Goal: Information Seeking & Learning: Stay updated

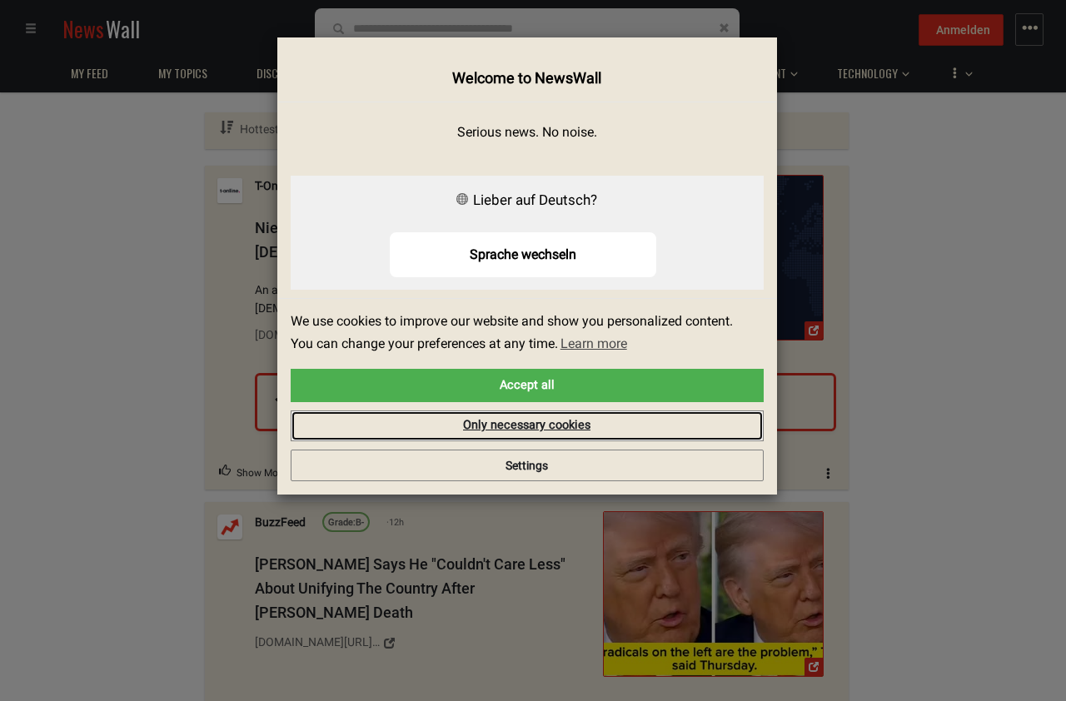
click at [507, 421] on link "Only necessary cookies" at bounding box center [527, 427] width 473 height 32
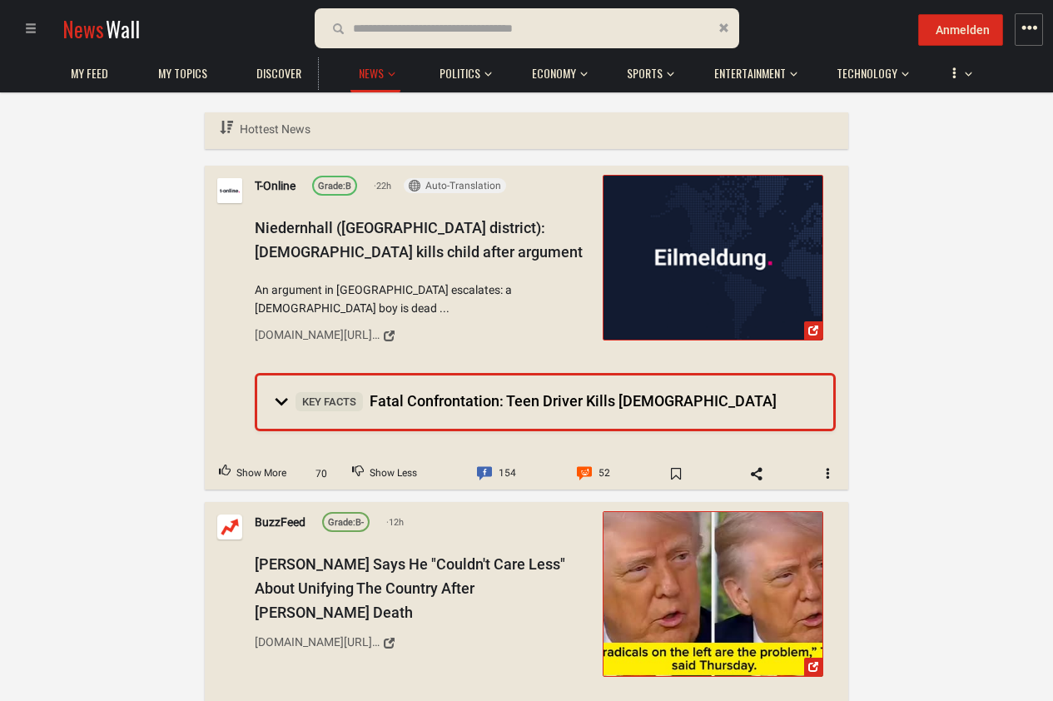
click at [411, 36] on input "text" at bounding box center [449, 28] width 192 height 18
type input "**********"
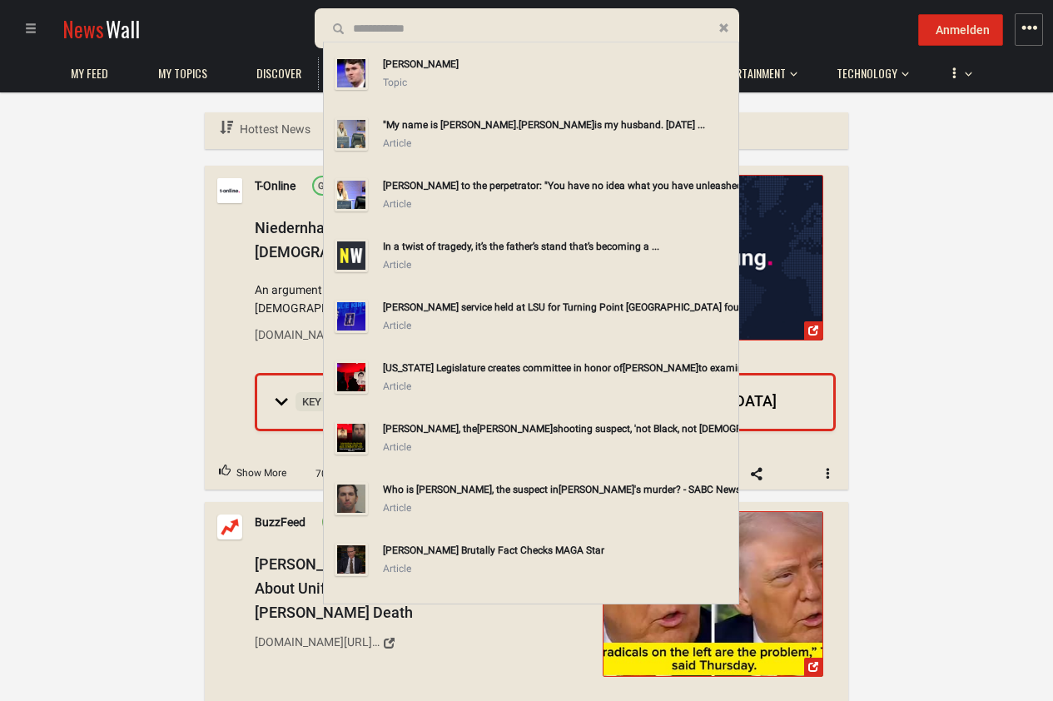
click at [424, 72] on div "[PERSON_NAME]" at bounding box center [557, 64] width 349 height 18
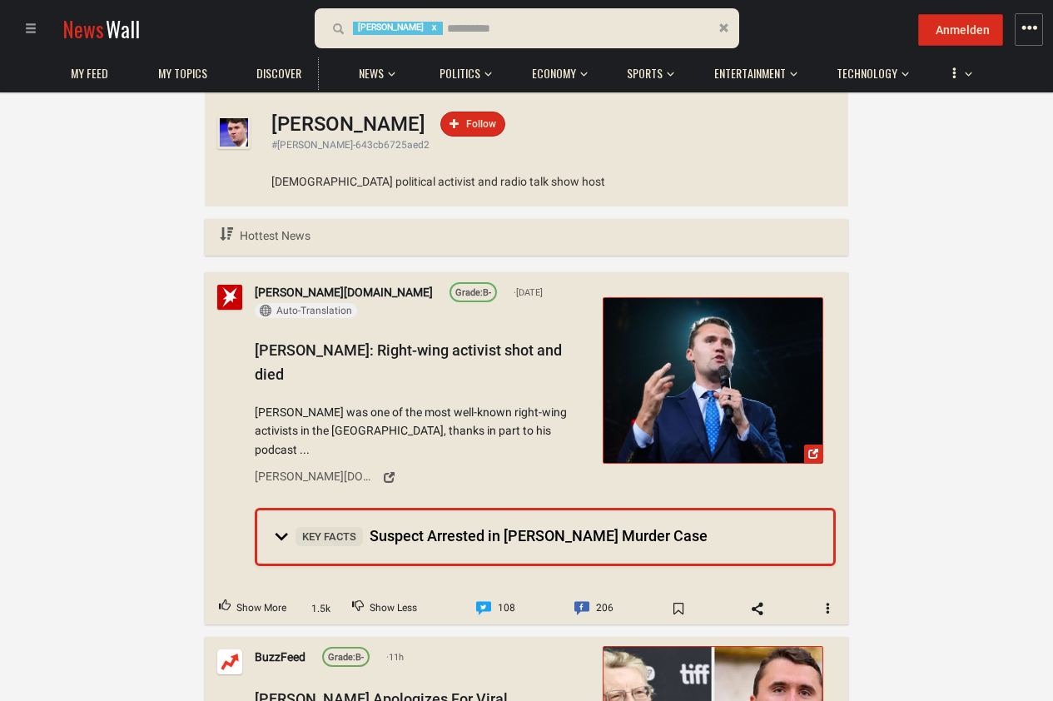
scroll to position [100, 0]
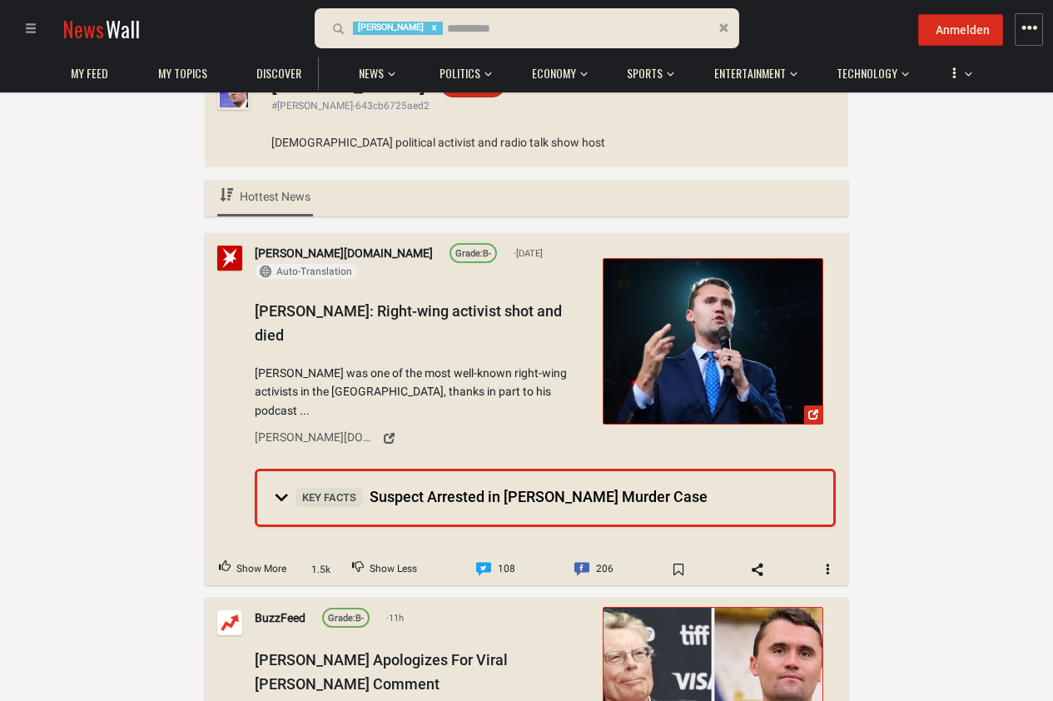
click at [277, 195] on span "Hottest News" at bounding box center [275, 196] width 71 height 13
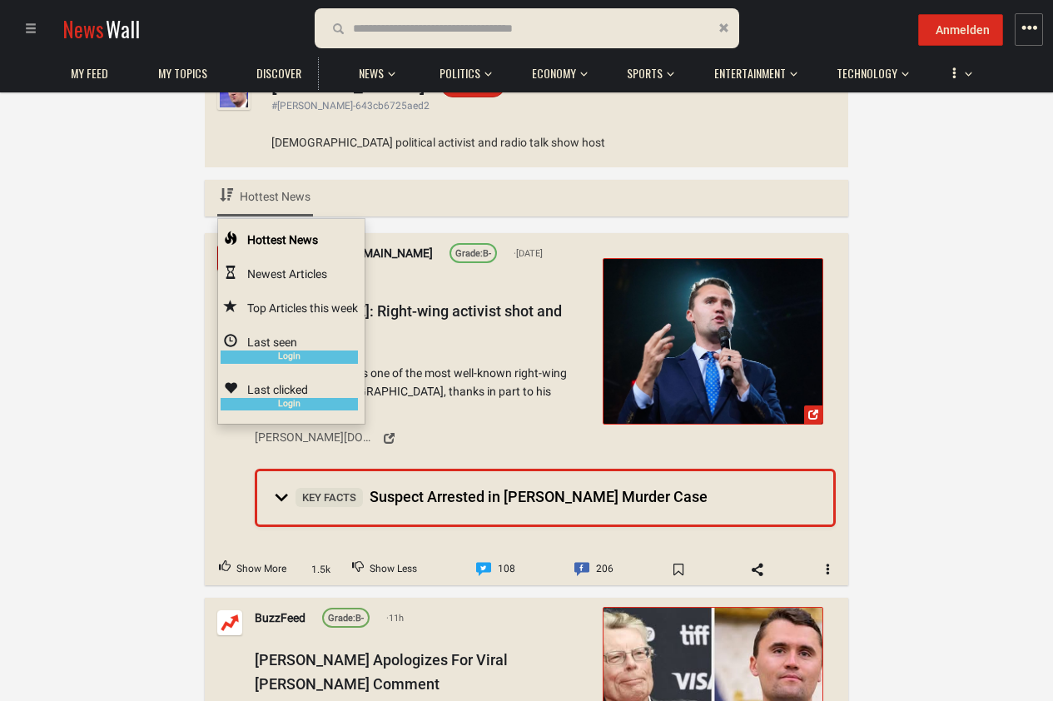
click at [276, 272] on span "Newest Articles" at bounding box center [287, 273] width 80 height 13
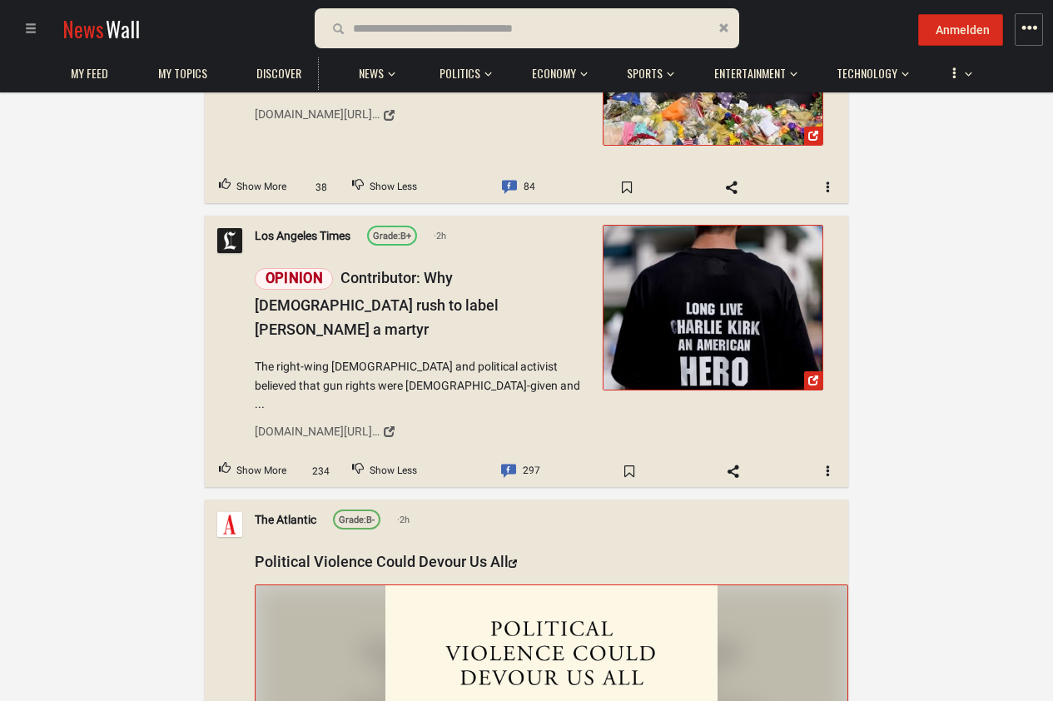
scroll to position [2998, 0]
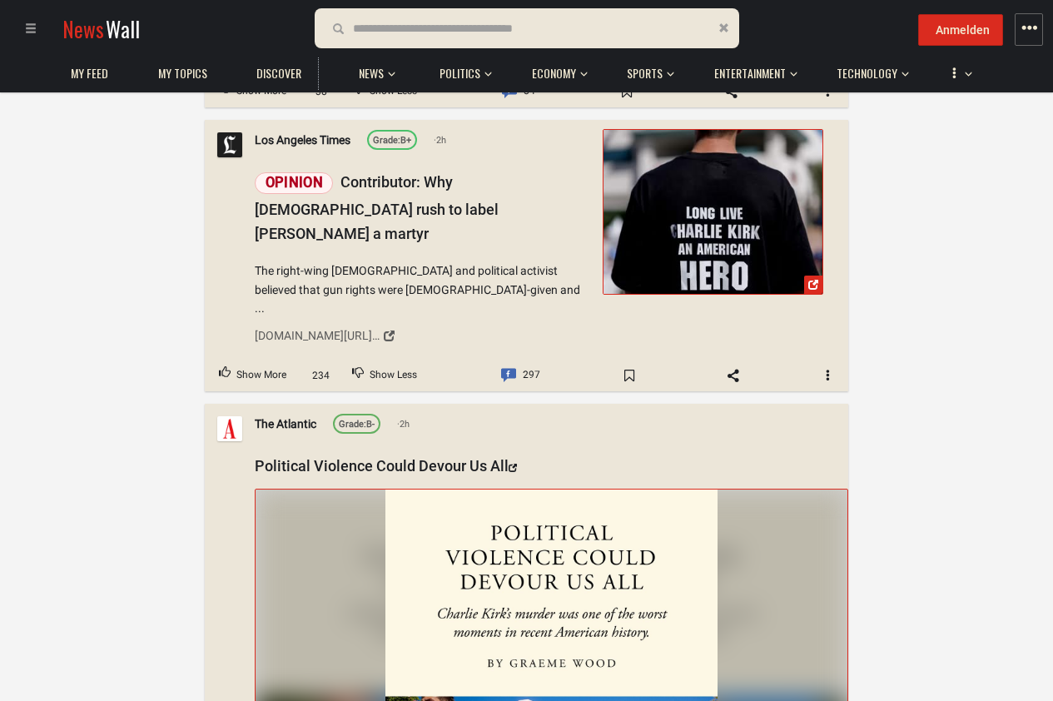
click at [417, 14] on form "19 results are available, use up and down arrow keys to navigate. [PERSON_NAME]" at bounding box center [527, 28] width 425 height 40
click at [419, 30] on input "text" at bounding box center [464, 28] width 222 height 18
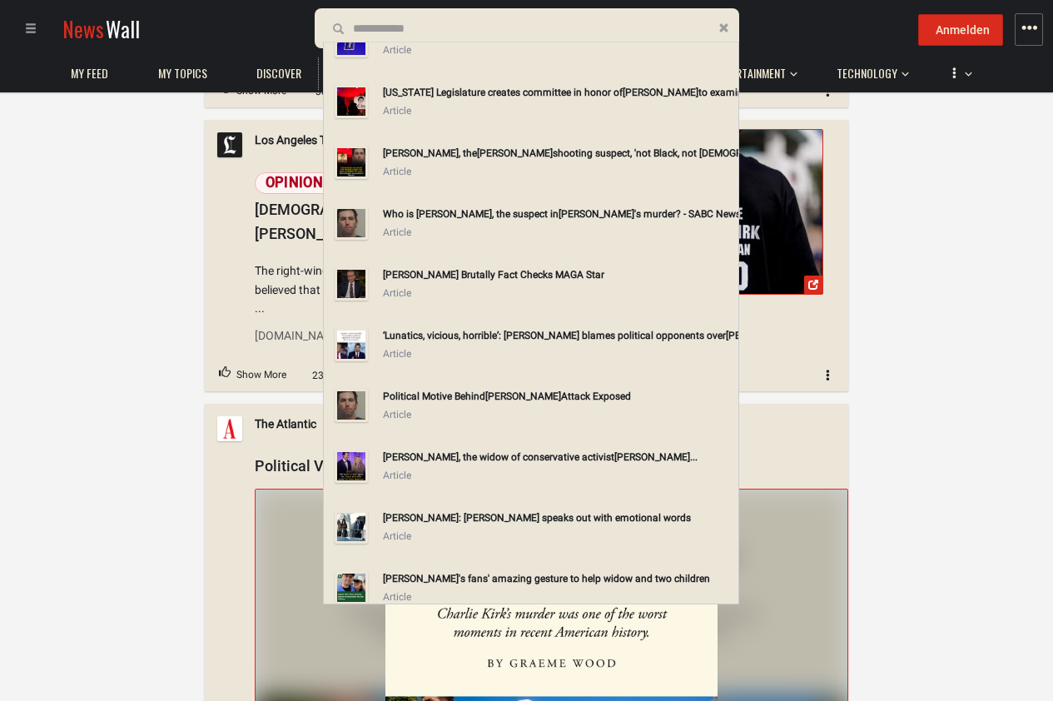
scroll to position [0, 0]
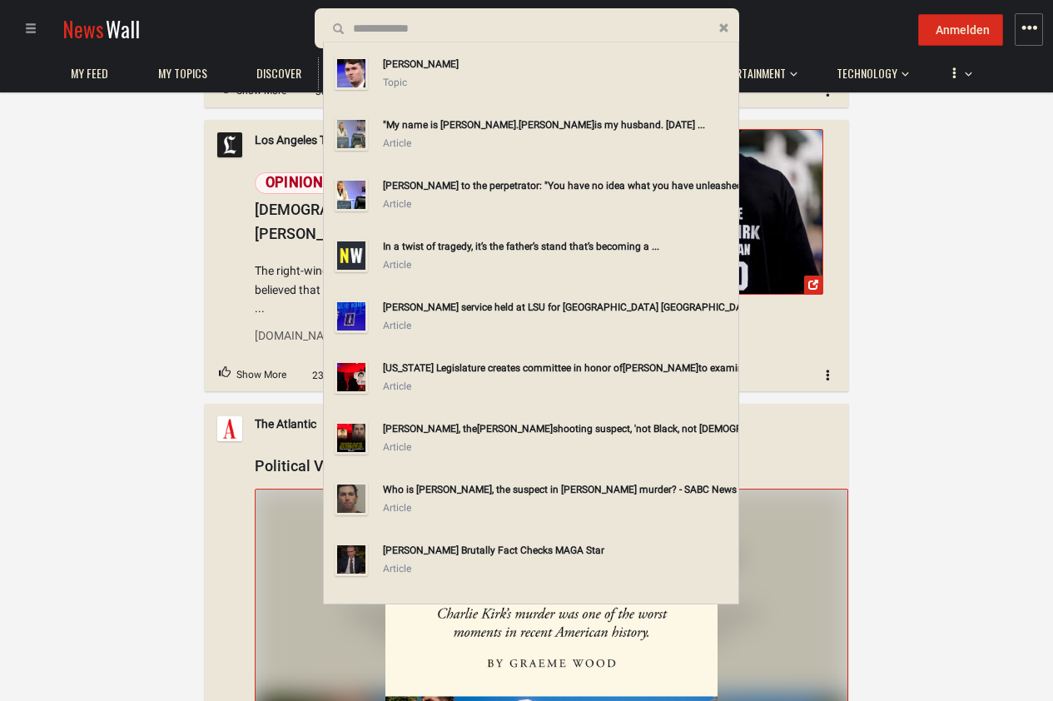
type input "**********"
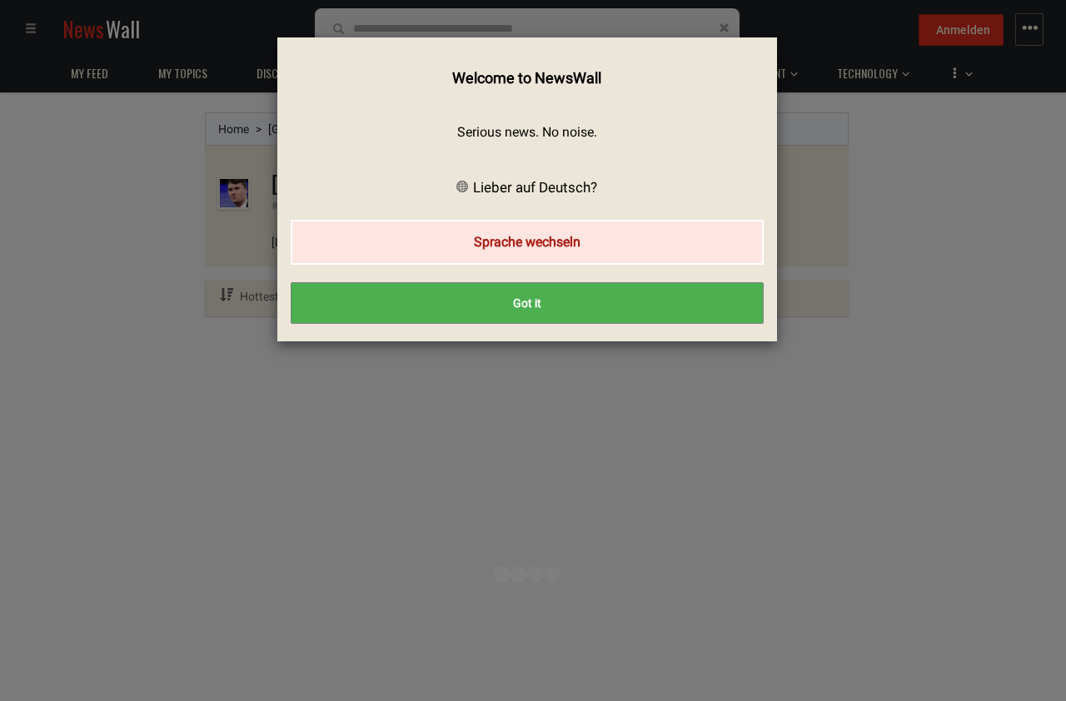
click at [585, 237] on button "Sprache wechseln" at bounding box center [527, 242] width 473 height 44
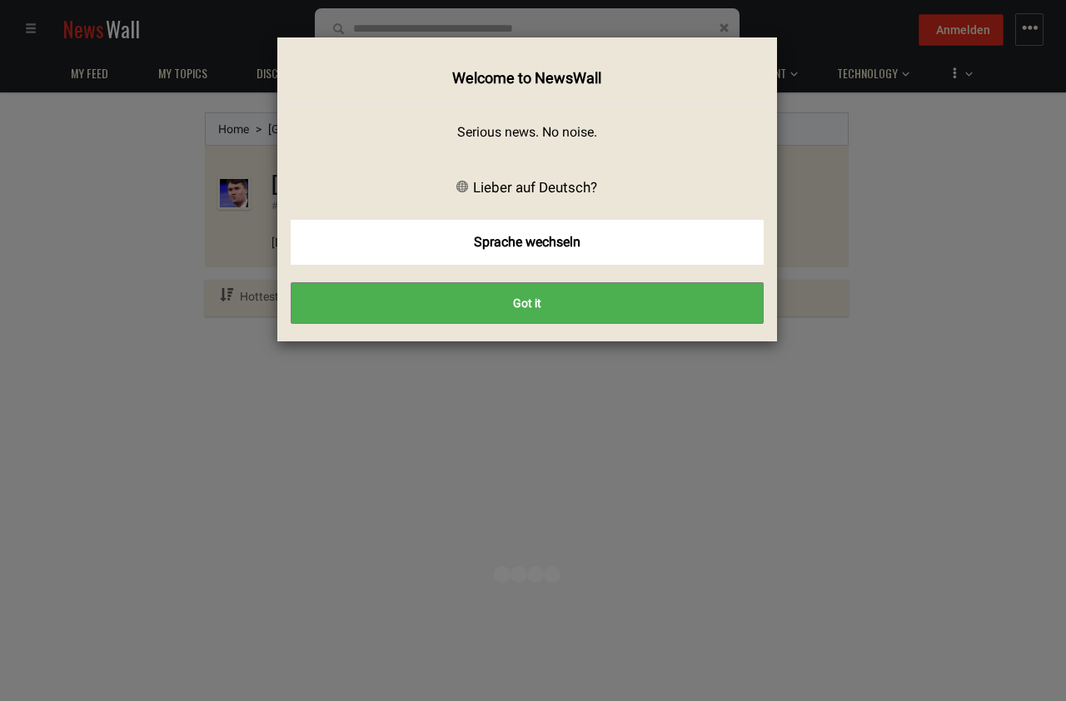
click at [565, 295] on button "Got it" at bounding box center [527, 303] width 473 height 42
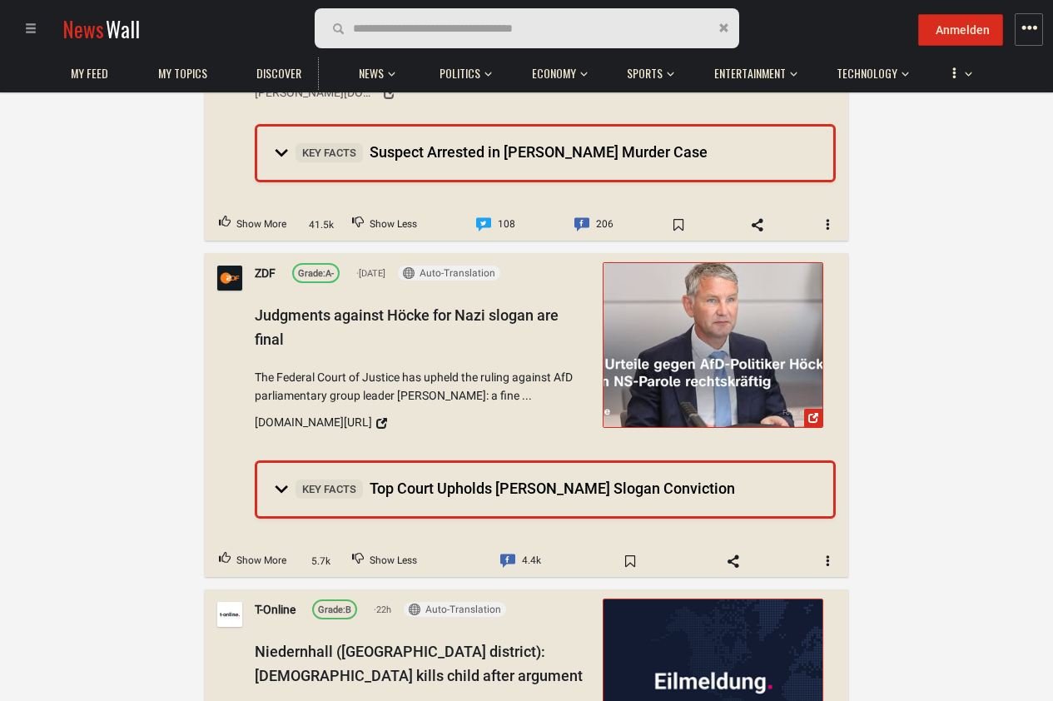
scroll to position [1999, 0]
